Goal: Information Seeking & Learning: Understand process/instructions

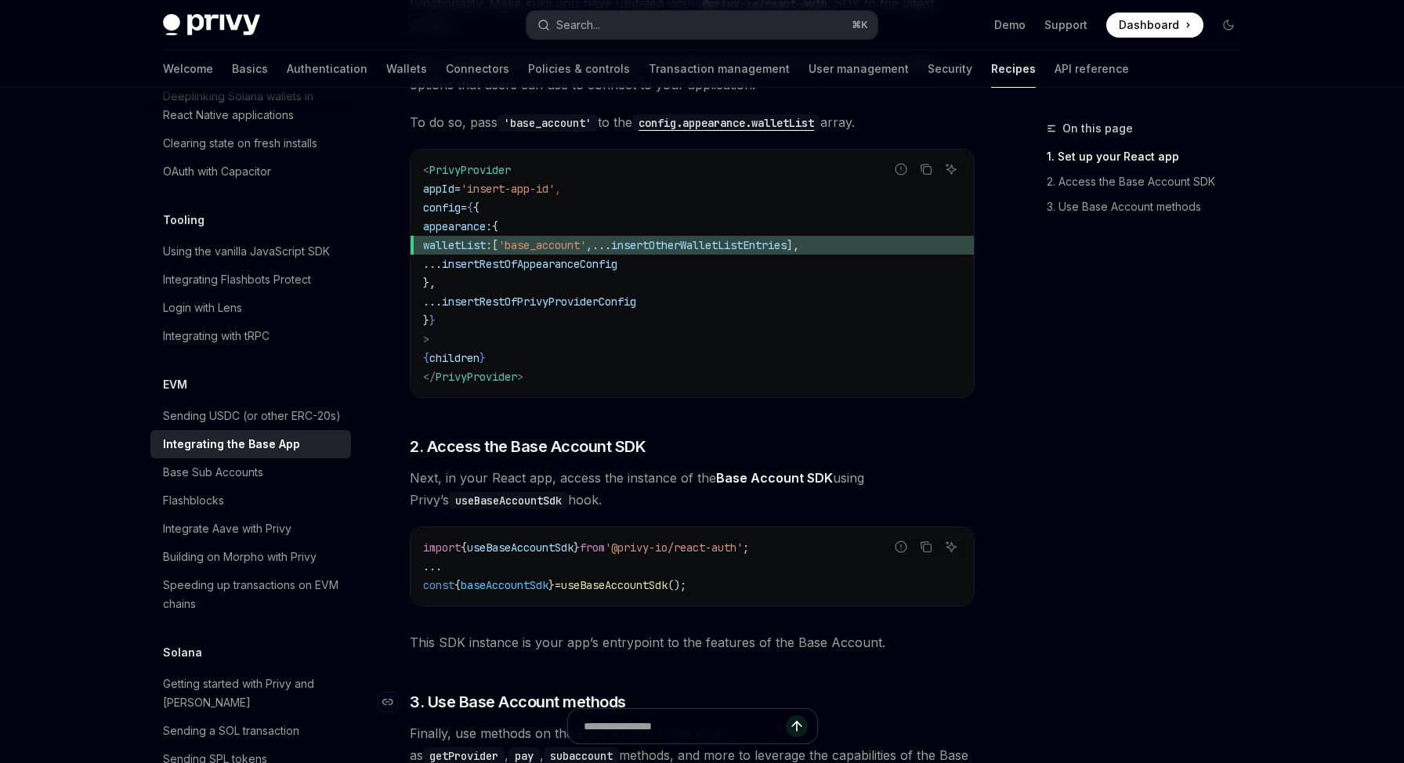
scroll to position [374, 0]
